Goal: Check status: Check status

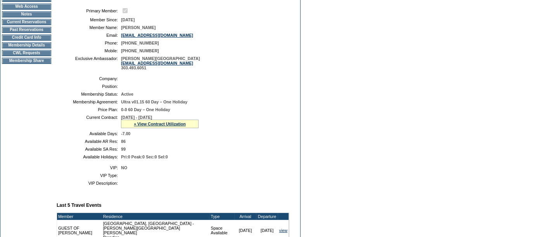
scroll to position [108, 0]
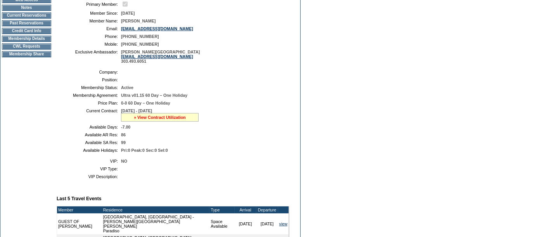
click at [153, 118] on link "» View Contract Utilization" at bounding box center [160, 117] width 52 height 5
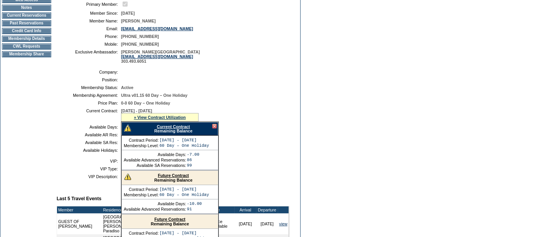
click at [164, 125] on link "Current Contract" at bounding box center [173, 127] width 33 height 5
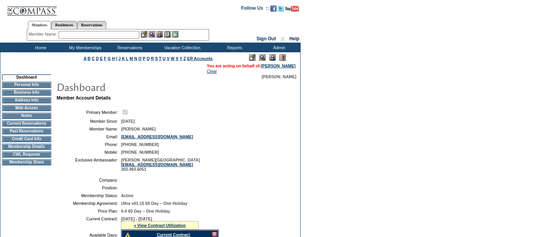
click at [38, 48] on td "Home" at bounding box center [39, 48] width 45 height 10
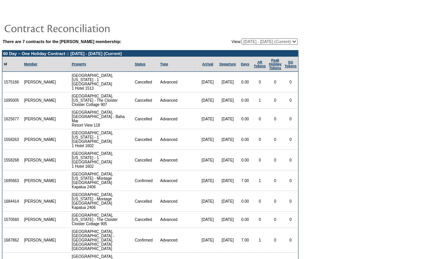
click at [270, 42] on select "[DATE] - [DATE] [DATE] - [DATE] [DATE] - [DATE] [DATE] - [DATE] (Current) [DATE…" at bounding box center [270, 41] width 56 height 6
select select "139661"
click at [242, 38] on select "[DATE] - [DATE] [DATE] - [DATE] [DATE] - [DATE] [DATE] - [DATE] (Current) [DATE…" at bounding box center [270, 41] width 56 height 6
